Goal: Go to known website: Access a specific website the user already knows

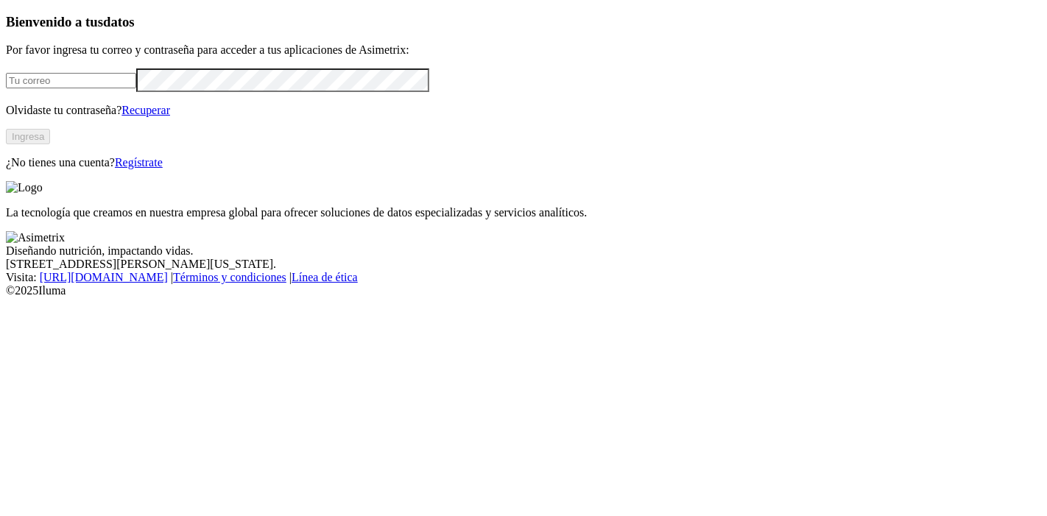
click at [136, 88] on input "email" at bounding box center [71, 80] width 130 height 15
paste input "[EMAIL_ADDRESS][DOMAIN_NAME]"
type input "[EMAIL_ADDRESS][DOMAIN_NAME]"
click at [68, 169] on div "Bienvenido a tus datos Por favor ingresa tu correo y contraseña para acceder a …" at bounding box center [523, 91] width 1035 height 155
click at [50, 144] on button "Ingresa" at bounding box center [28, 136] width 44 height 15
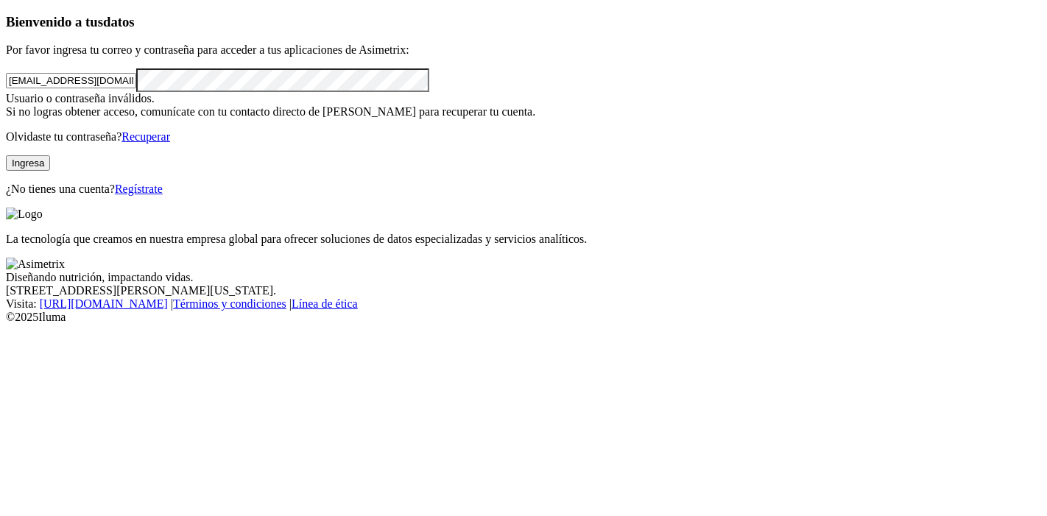
click at [6, 196] on div "Bienvenido a tus datos Por favor ingresa tu correo y contraseña para acceder a …" at bounding box center [523, 105] width 1035 height 182
click at [50, 171] on button "Ingresa" at bounding box center [28, 162] width 44 height 15
